Goal: Task Accomplishment & Management: Manage account settings

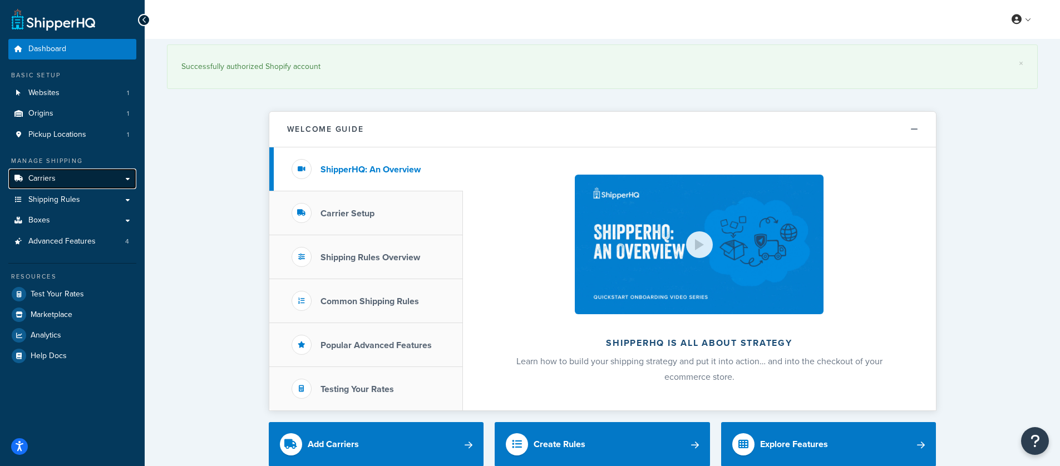
click at [110, 187] on link "Carriers" at bounding box center [72, 179] width 128 height 21
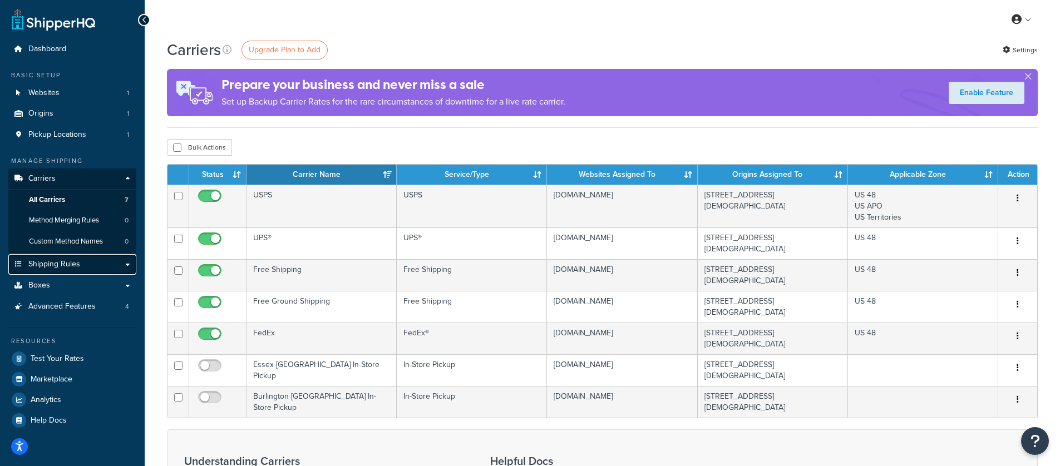
click at [85, 264] on link "Shipping Rules" at bounding box center [72, 264] width 128 height 21
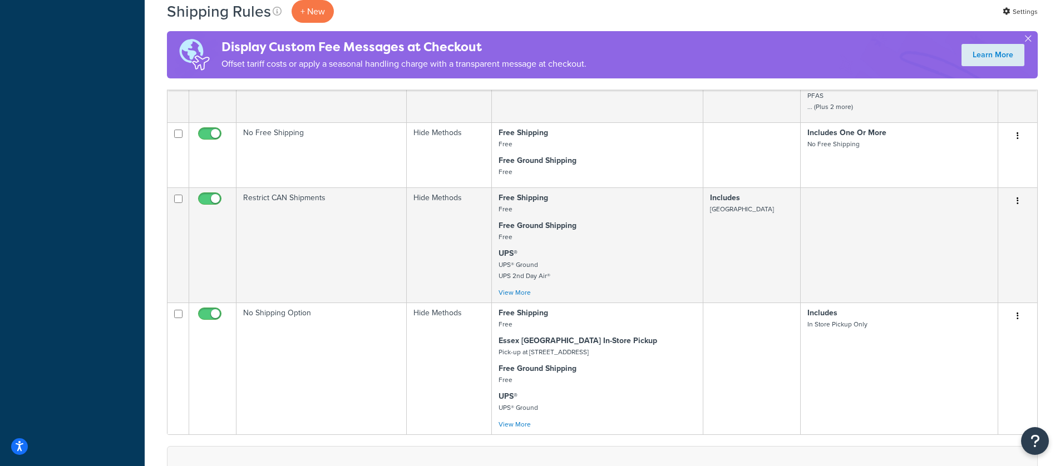
scroll to position [547, 0]
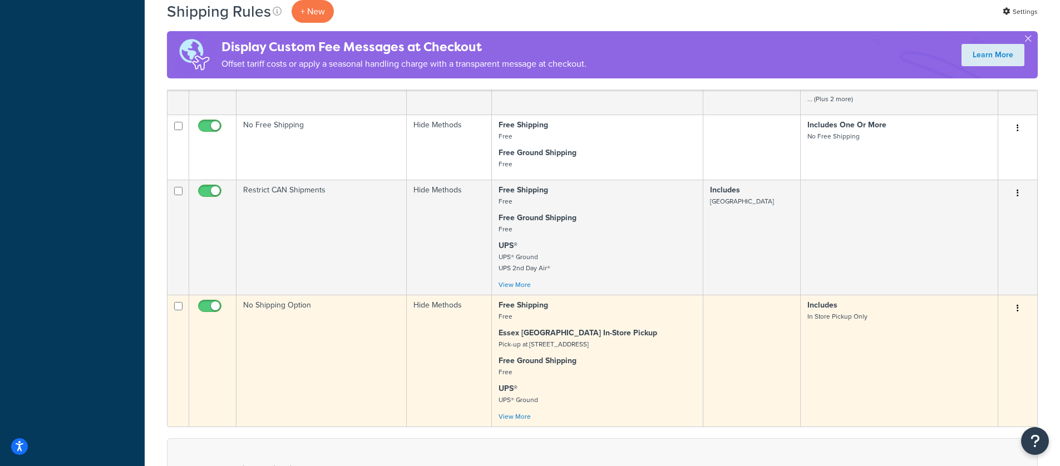
click at [588, 353] on div "Free Shipping Free Essex VT In-Store Pickup Pick-up at 21 Essex Way Free Ground…" at bounding box center [598, 361] width 198 height 122
click at [516, 419] on link "View More" at bounding box center [515, 417] width 32 height 10
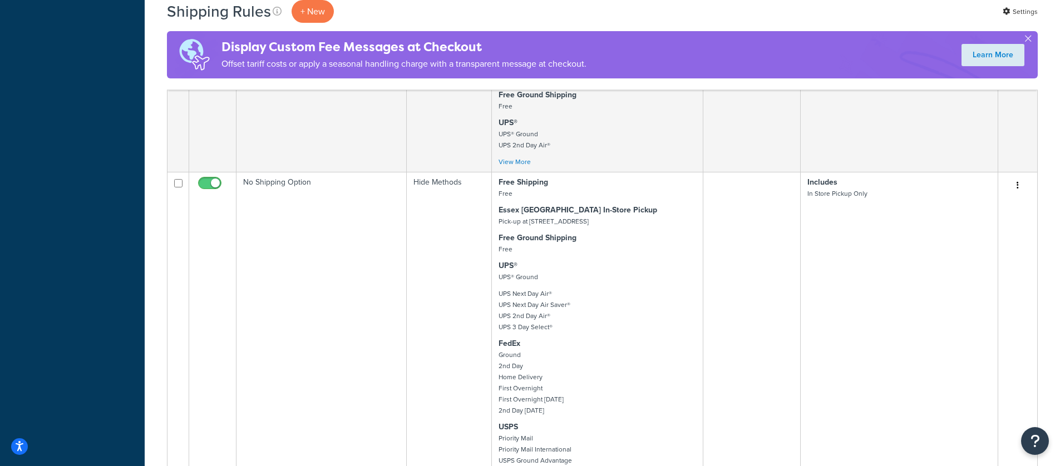
scroll to position [581, 0]
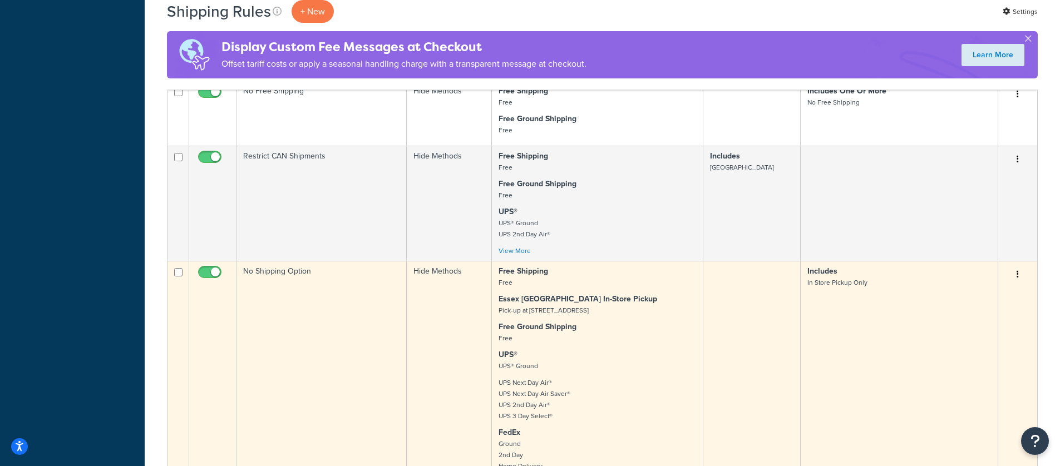
click at [1017, 276] on icon "button" at bounding box center [1018, 274] width 2 height 8
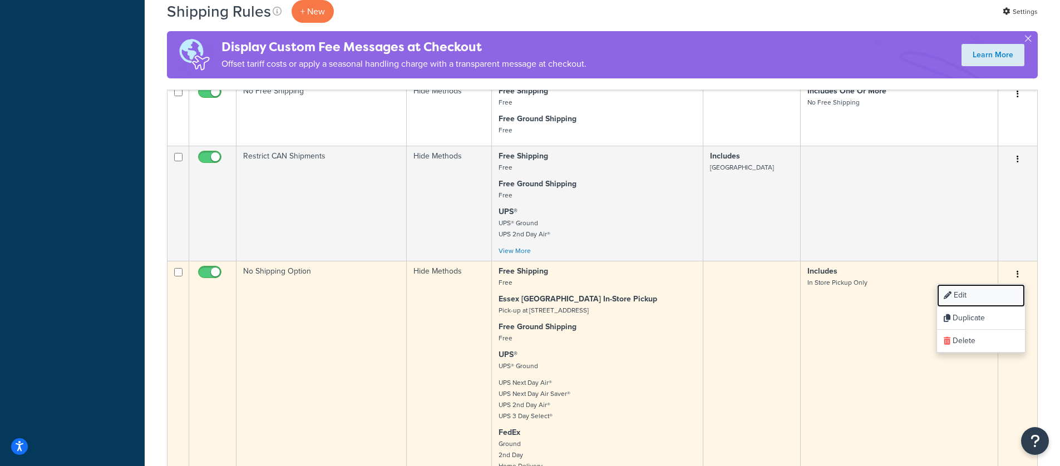
click at [981, 294] on link "Edit" at bounding box center [981, 295] width 88 height 23
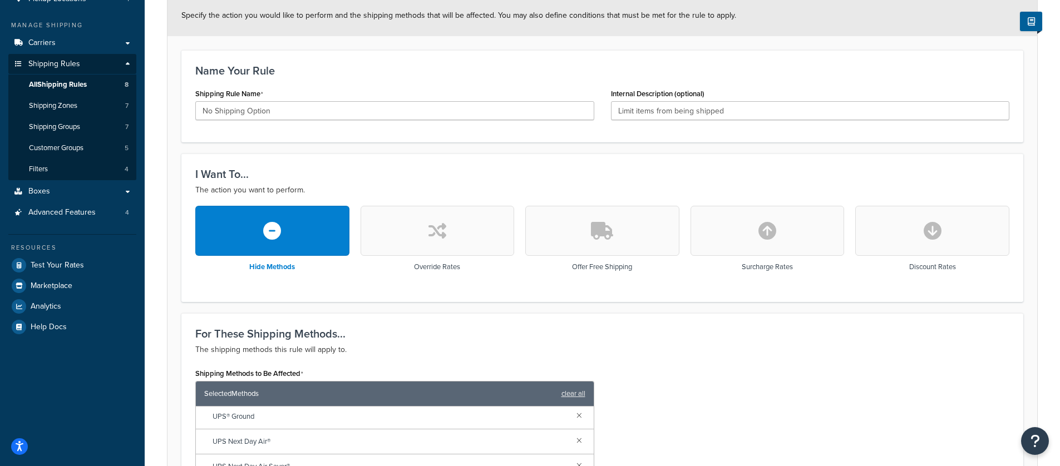
scroll to position [33, 0]
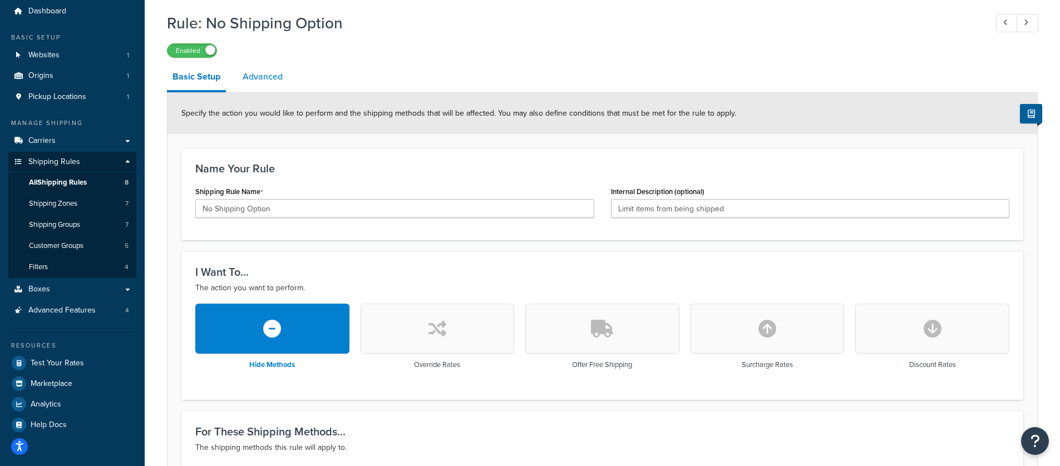
click at [281, 82] on link "Advanced" at bounding box center [262, 76] width 51 height 27
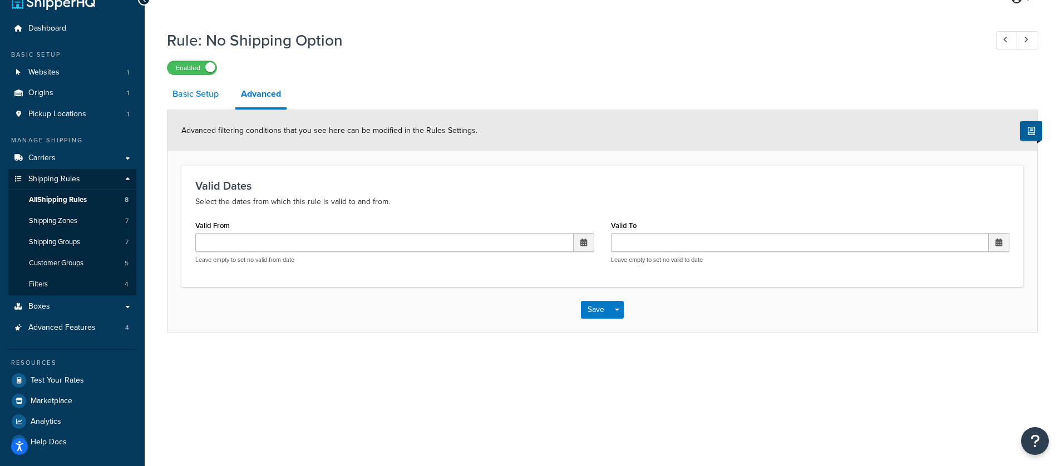
click at [176, 103] on link "Basic Setup" at bounding box center [195, 94] width 57 height 27
